Goal: Information Seeking & Learning: Find specific fact

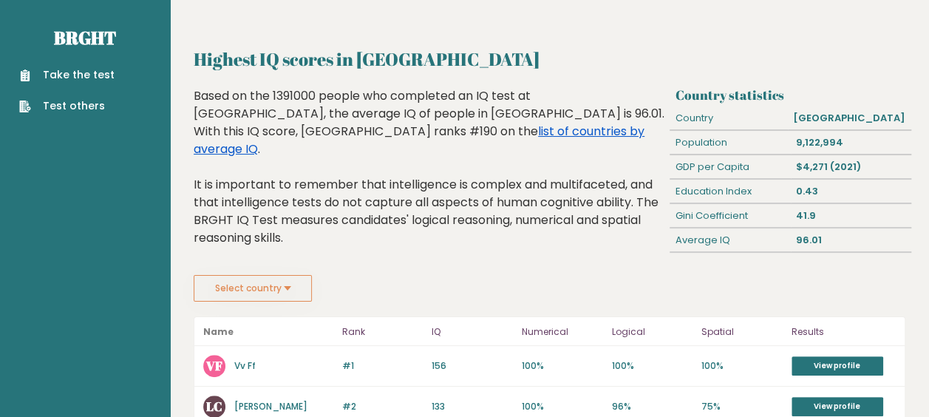
click at [446, 130] on link "list of countries by average IQ" at bounding box center [419, 140] width 451 height 35
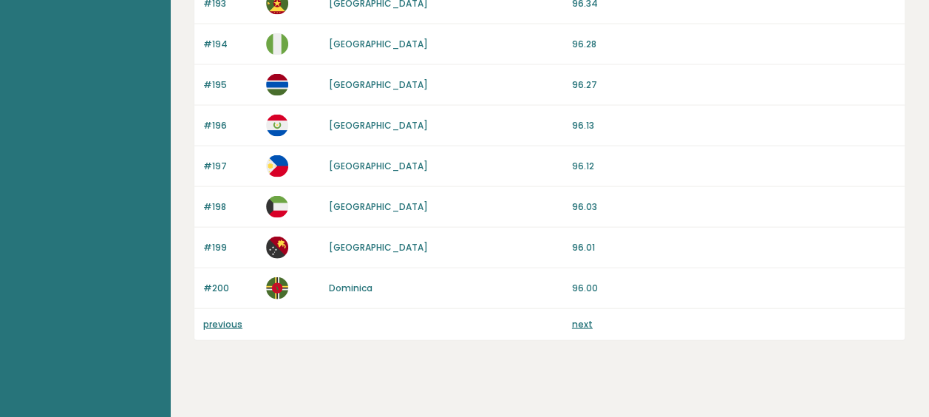
scroll to position [1509, 0]
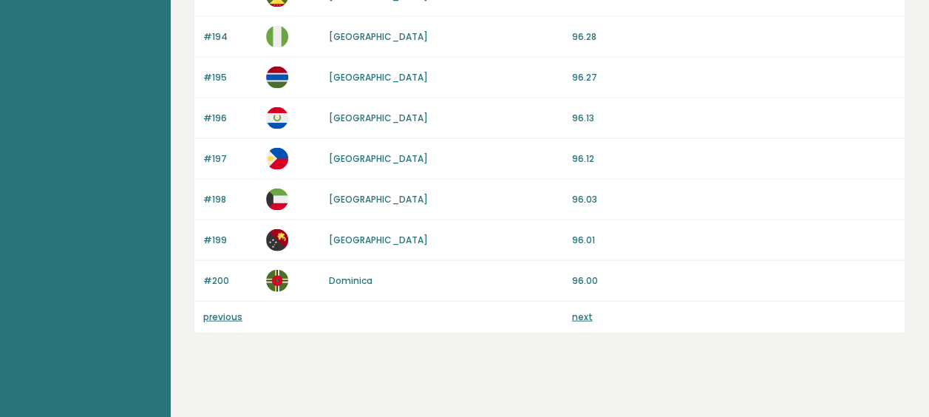
click at [588, 310] on link "next" at bounding box center [582, 316] width 21 height 13
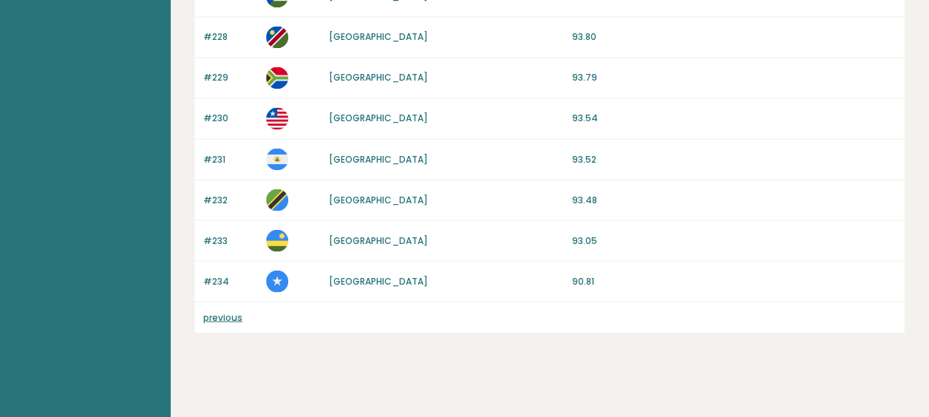
scroll to position [1267, 0]
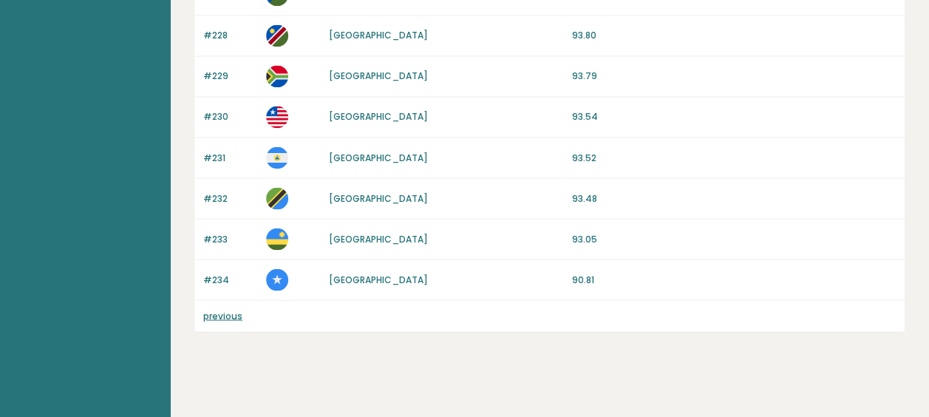
click at [223, 309] on link "previous" at bounding box center [222, 315] width 39 height 13
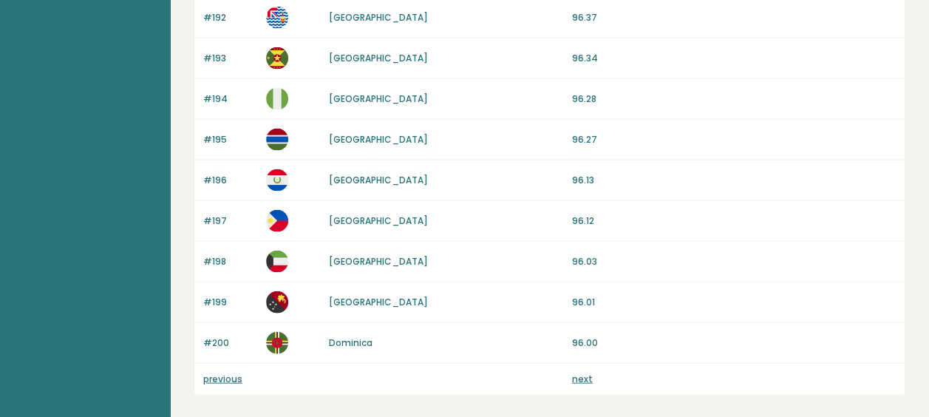
scroll to position [1509, 0]
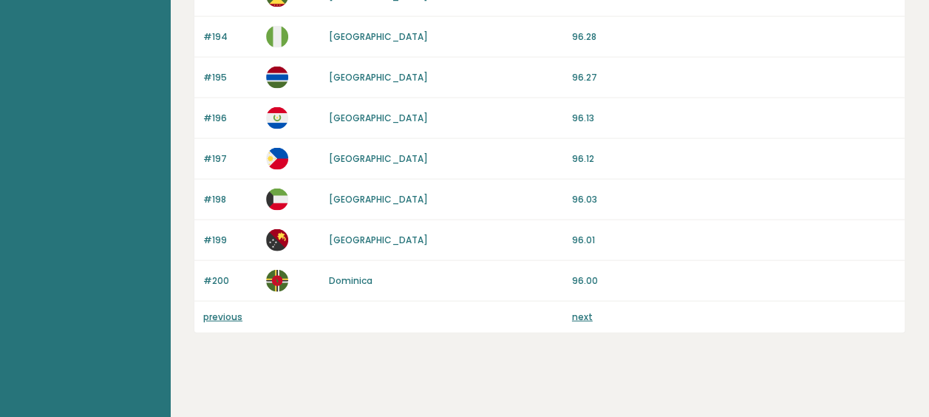
click at [215, 310] on link "previous" at bounding box center [222, 316] width 39 height 13
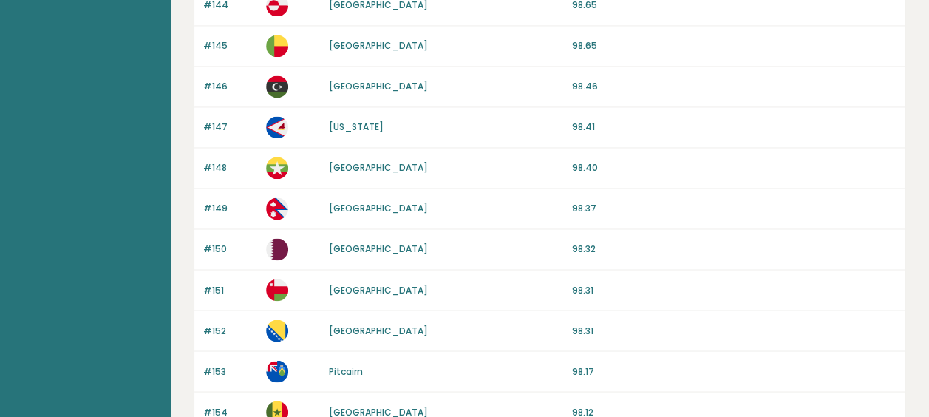
scroll to position [1509, 0]
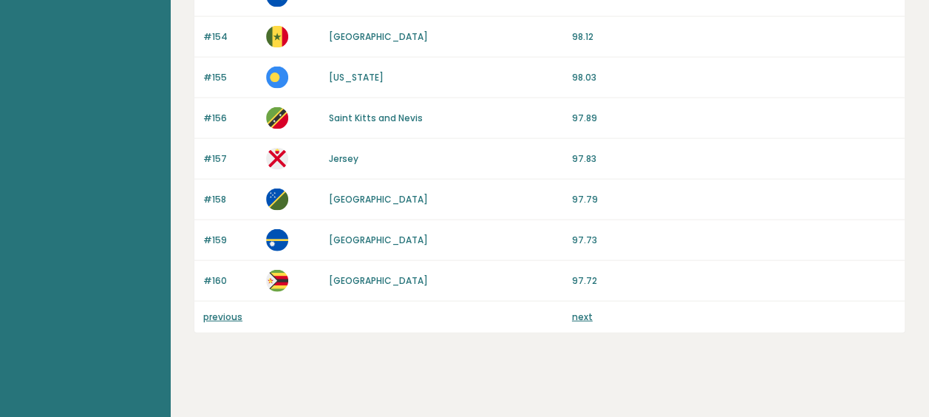
click at [217, 310] on link "previous" at bounding box center [222, 316] width 39 height 13
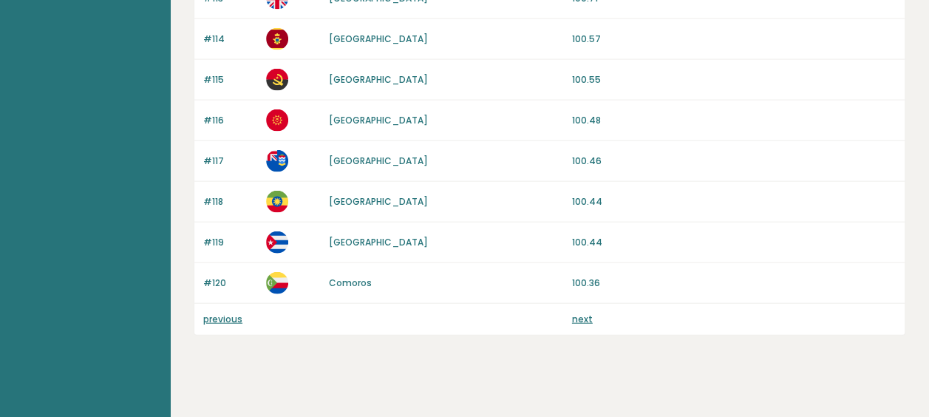
scroll to position [1509, 0]
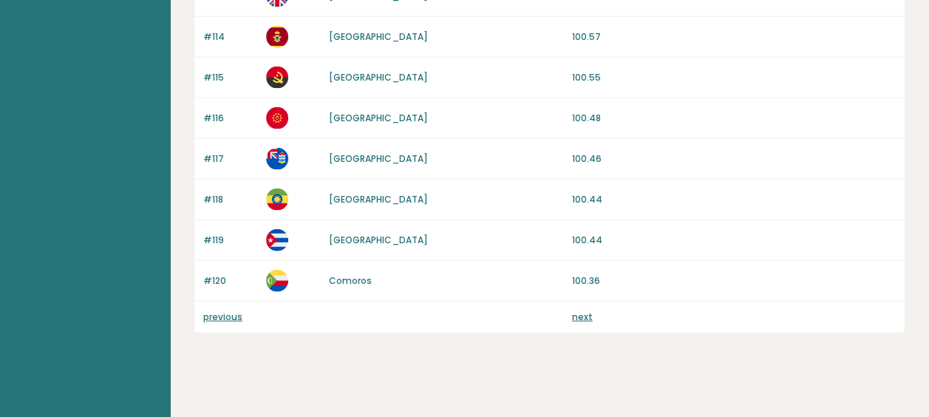
click at [232, 310] on link "previous" at bounding box center [222, 316] width 39 height 13
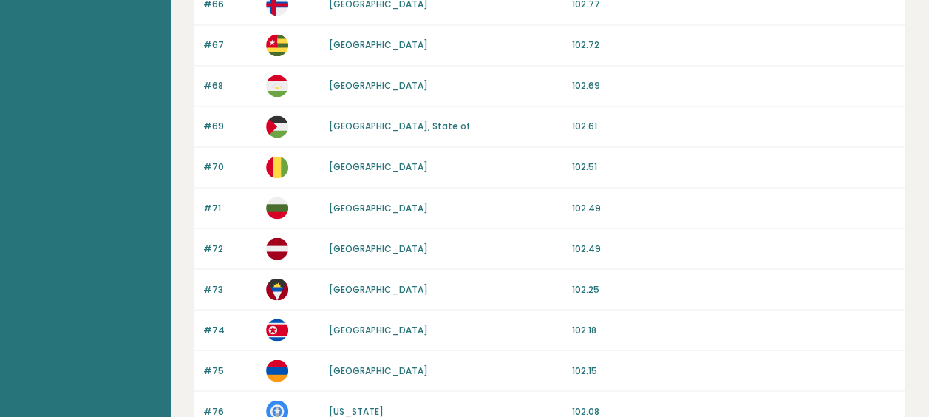
scroll to position [1509, 0]
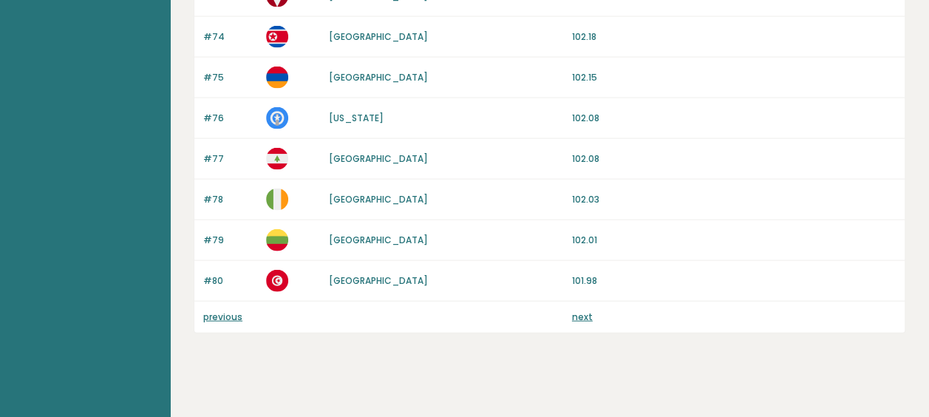
click at [227, 310] on link "previous" at bounding box center [222, 316] width 39 height 13
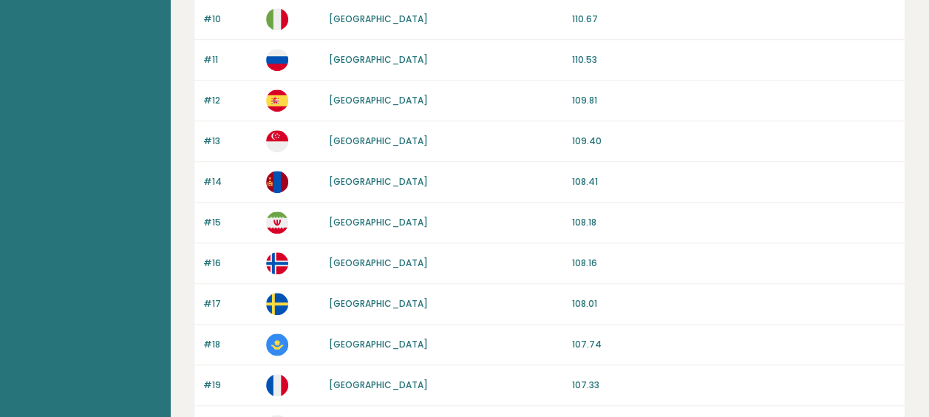
scroll to position [561, 0]
